Goal: Information Seeking & Learning: Find specific fact

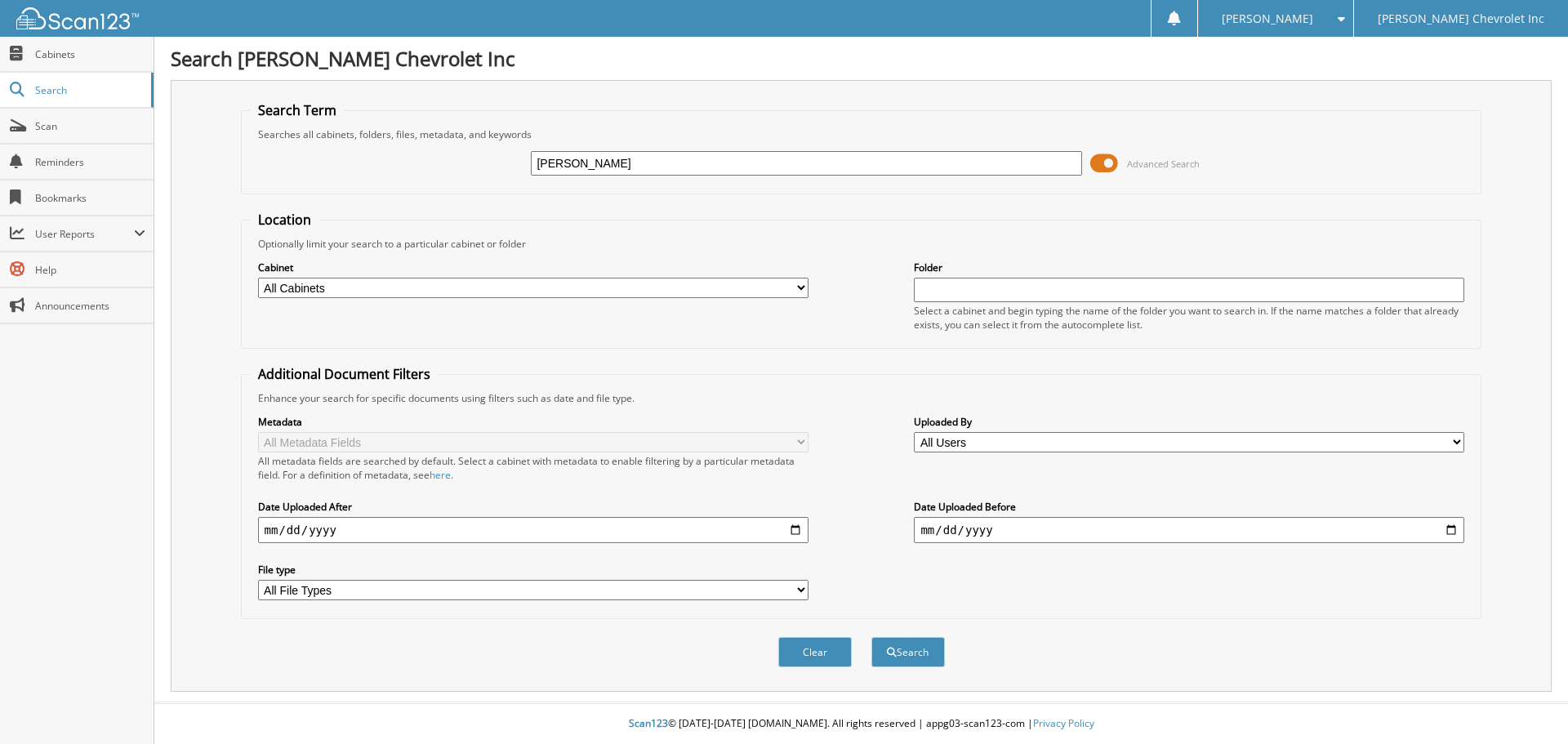
type input "[PERSON_NAME]"
click at [871, 637] on button "Search" at bounding box center [908, 652] width 74 height 31
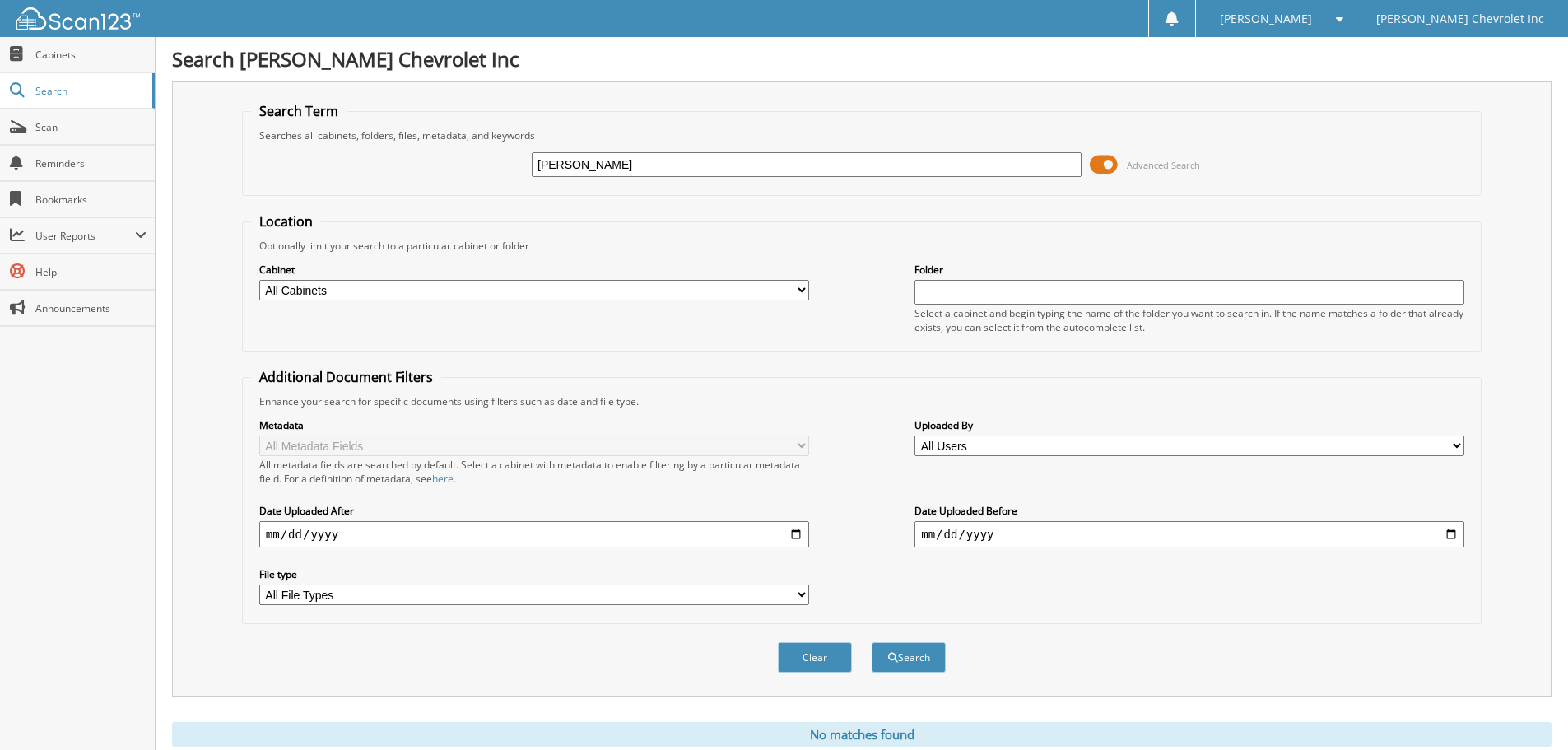
click at [580, 168] on input "[PERSON_NAME]" at bounding box center [806, 164] width 550 height 24
type input "kahn"
click at [872, 642] on button "Search" at bounding box center [909, 657] width 74 height 31
click at [566, 285] on select "All Cabinets ACCOUNTS PAYABLE AUDIT AUTOMATE SERVICE RO CAR DEALS CDK SERVICE R…" at bounding box center [534, 290] width 550 height 21
select select "19507"
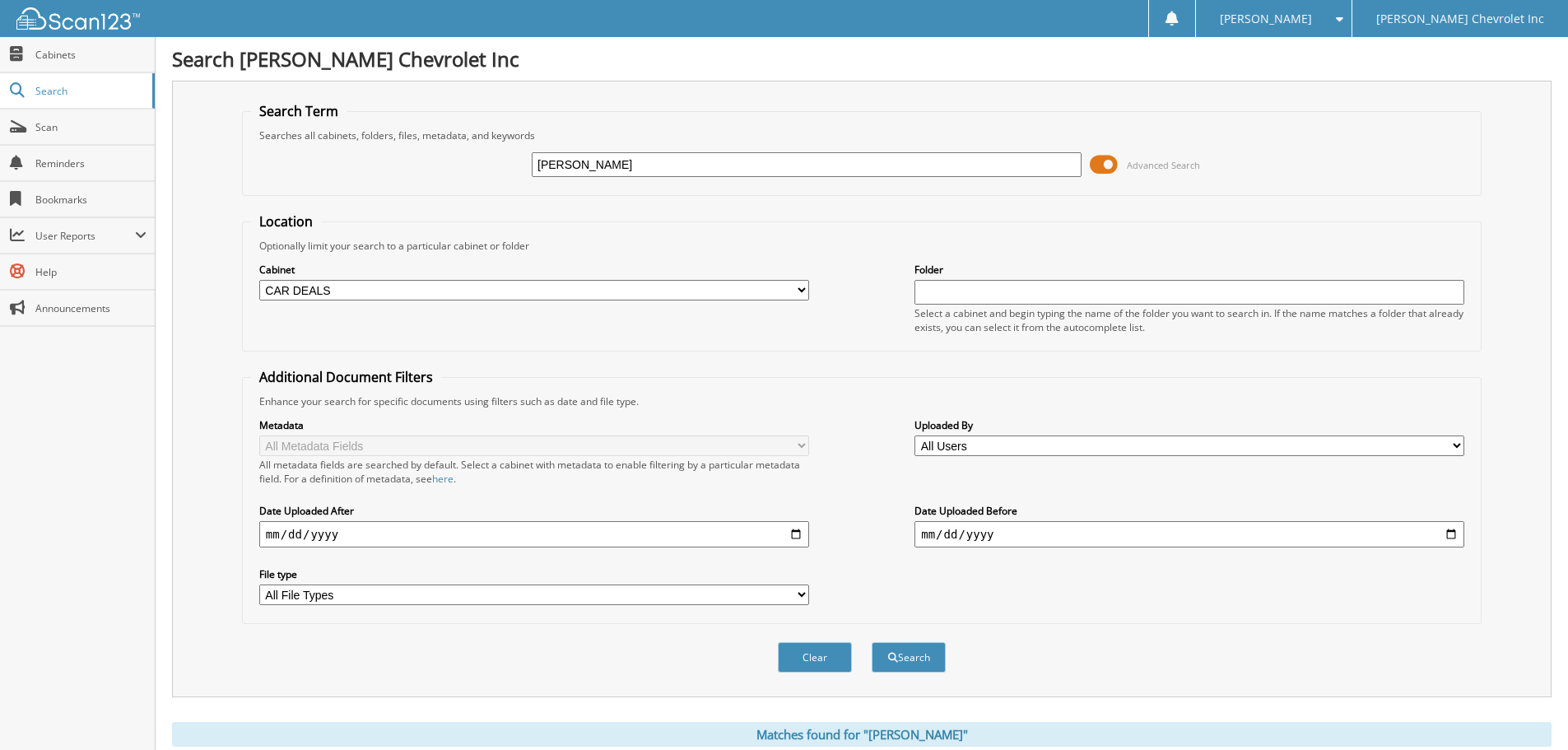
click at [259, 280] on select "All Cabinets ACCOUNTS PAYABLE AUDIT AUTOMATE SERVICE RO CAR DEALS CDK SERVICE R…" at bounding box center [534, 290] width 550 height 21
click at [940, 660] on button "Search" at bounding box center [909, 657] width 74 height 31
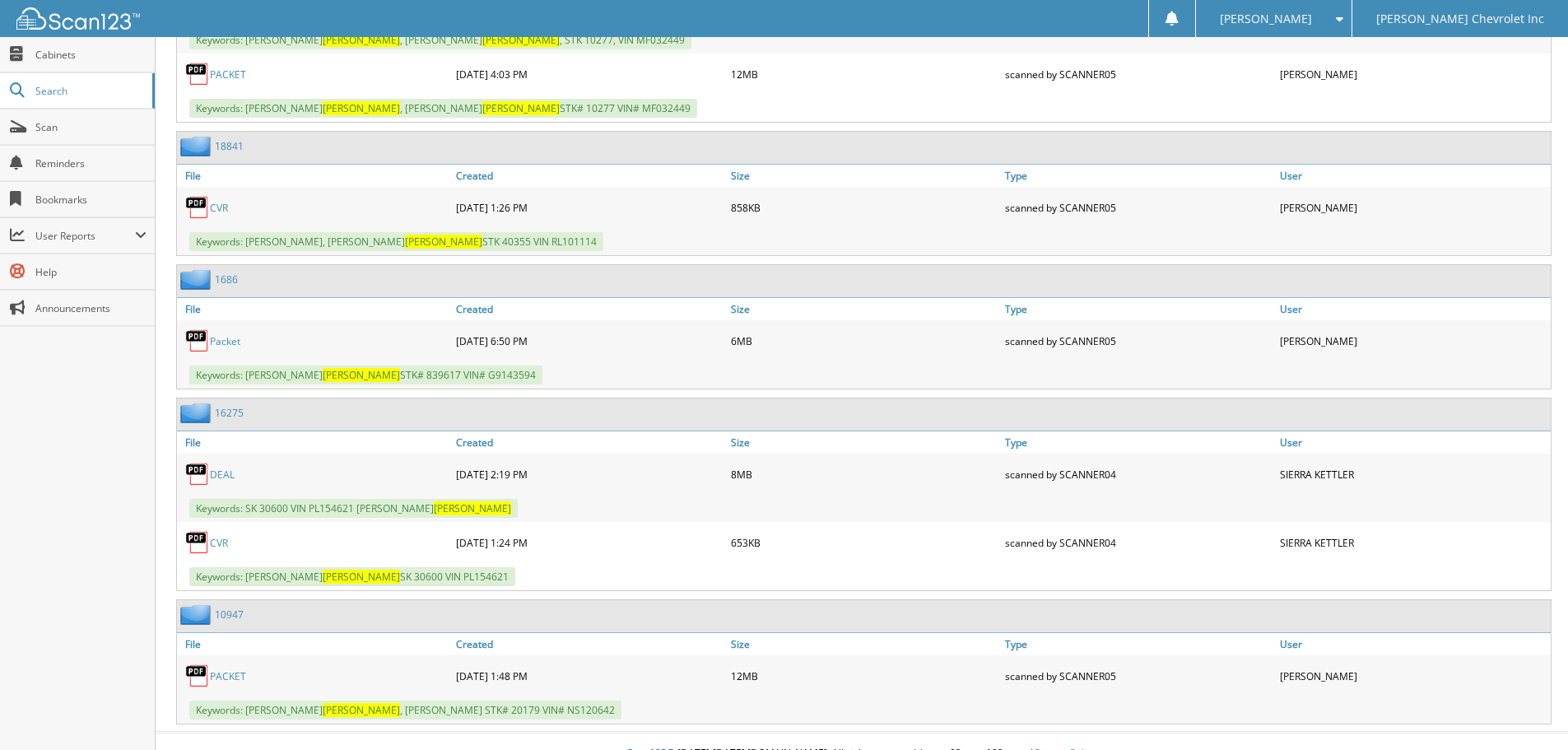
scroll to position [931, 0]
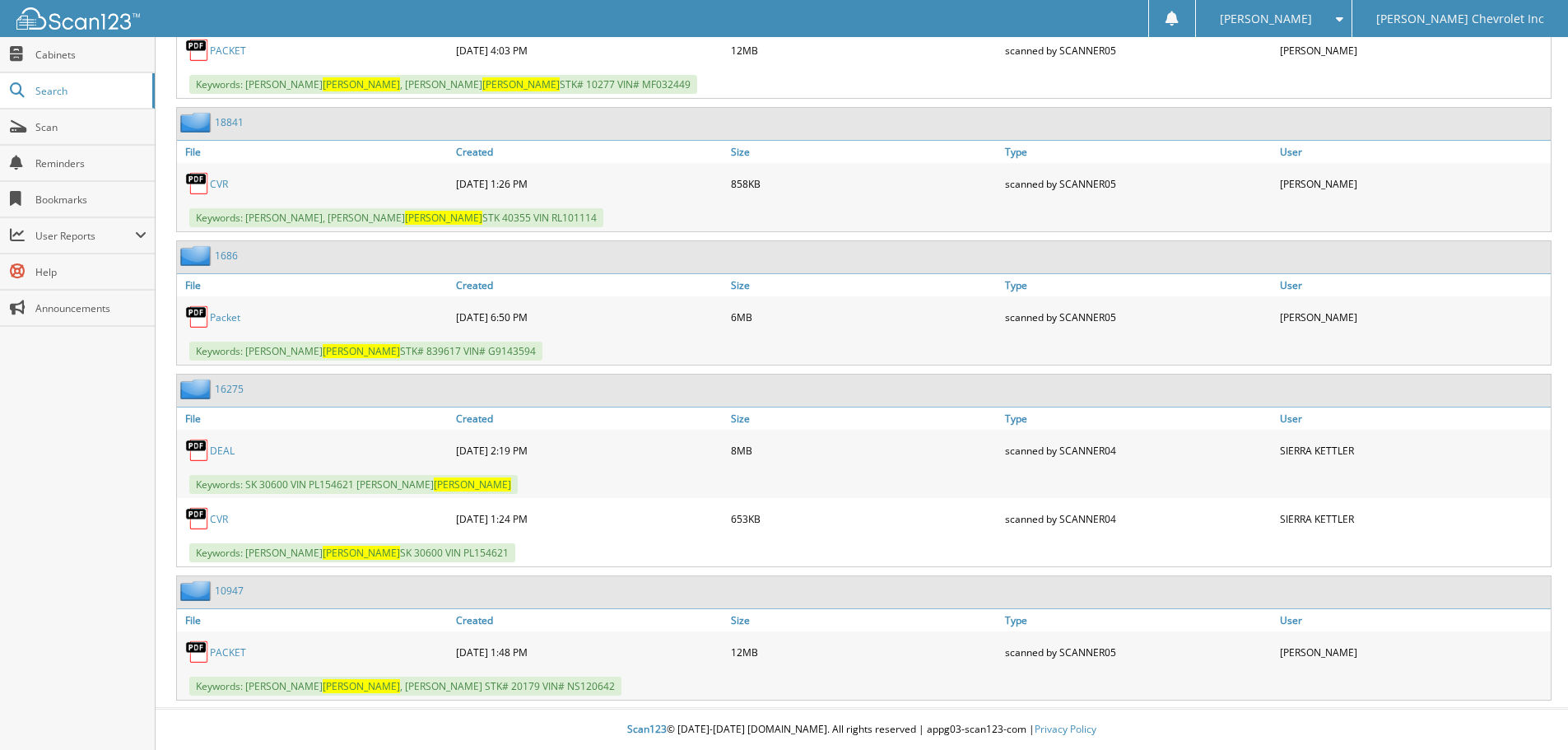
click at [720, 534] on div "02-28-2023 1:24 PM" at bounding box center [589, 519] width 275 height 33
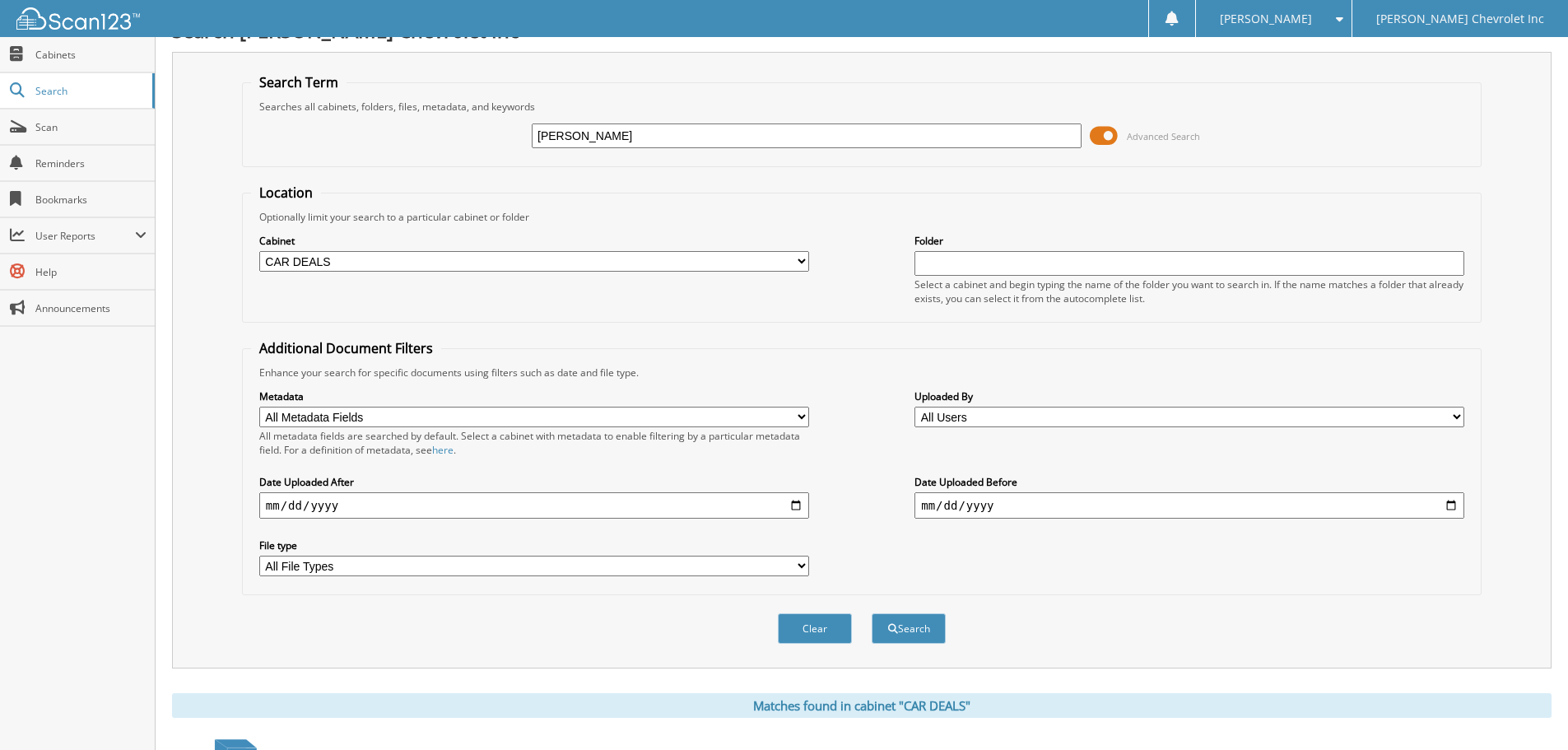
scroll to position [0, 0]
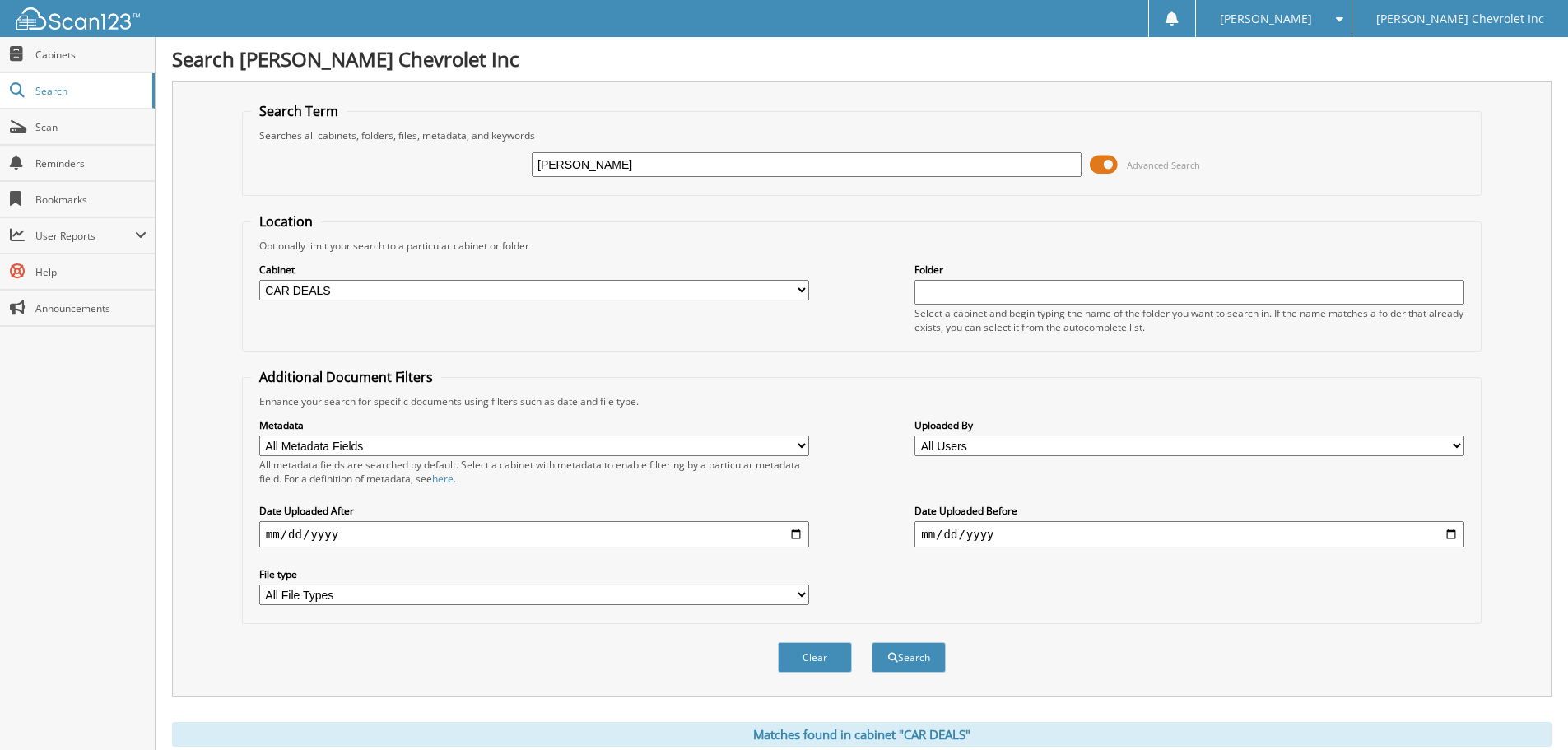
click at [551, 167] on input "kahn" at bounding box center [806, 164] width 550 height 24
type input "khan"
click at [872, 642] on button "Search" at bounding box center [909, 657] width 74 height 31
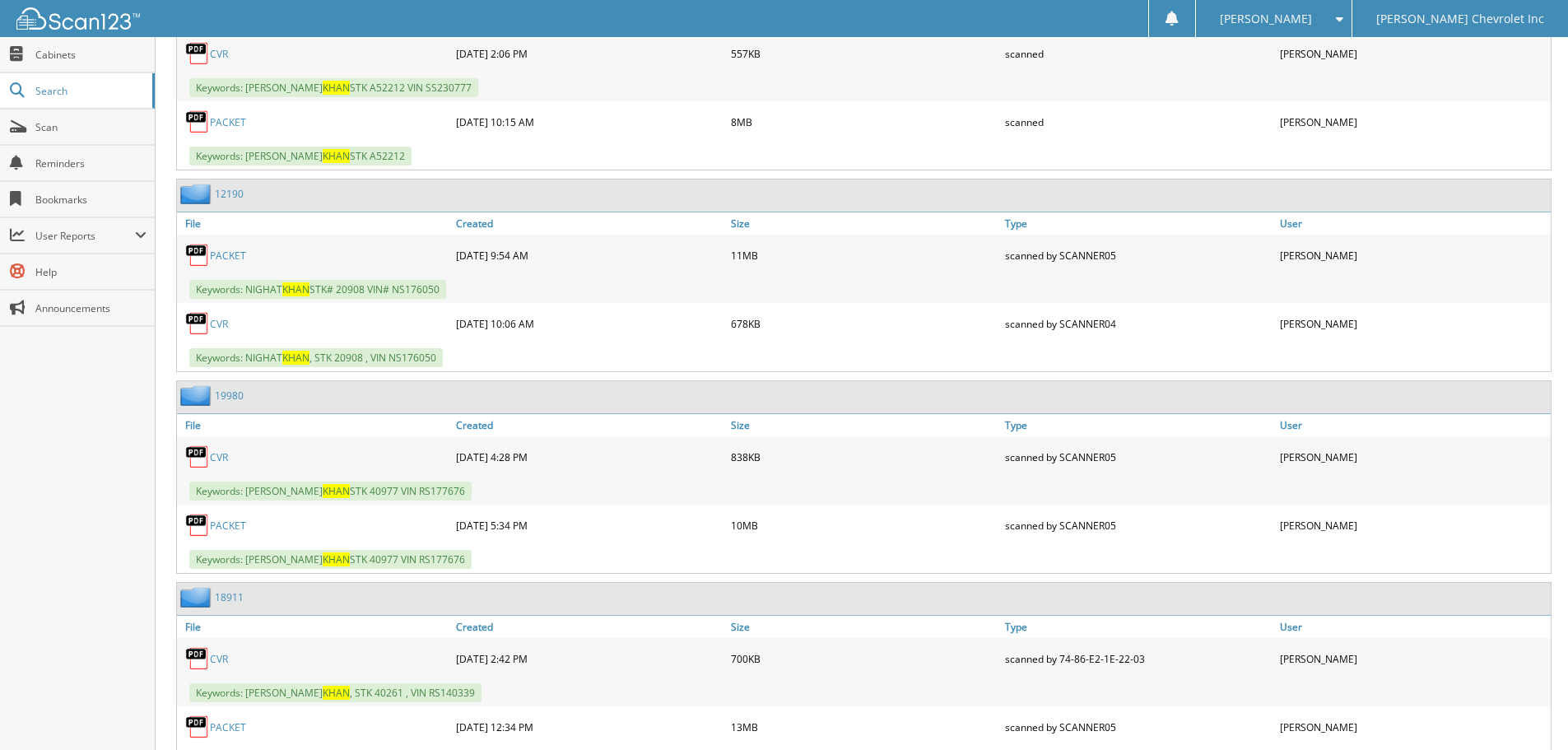
scroll to position [2716, 0]
click at [229, 521] on link "PACKET" at bounding box center [228, 524] width 36 height 14
